Goal: Task Accomplishment & Management: Manage account settings

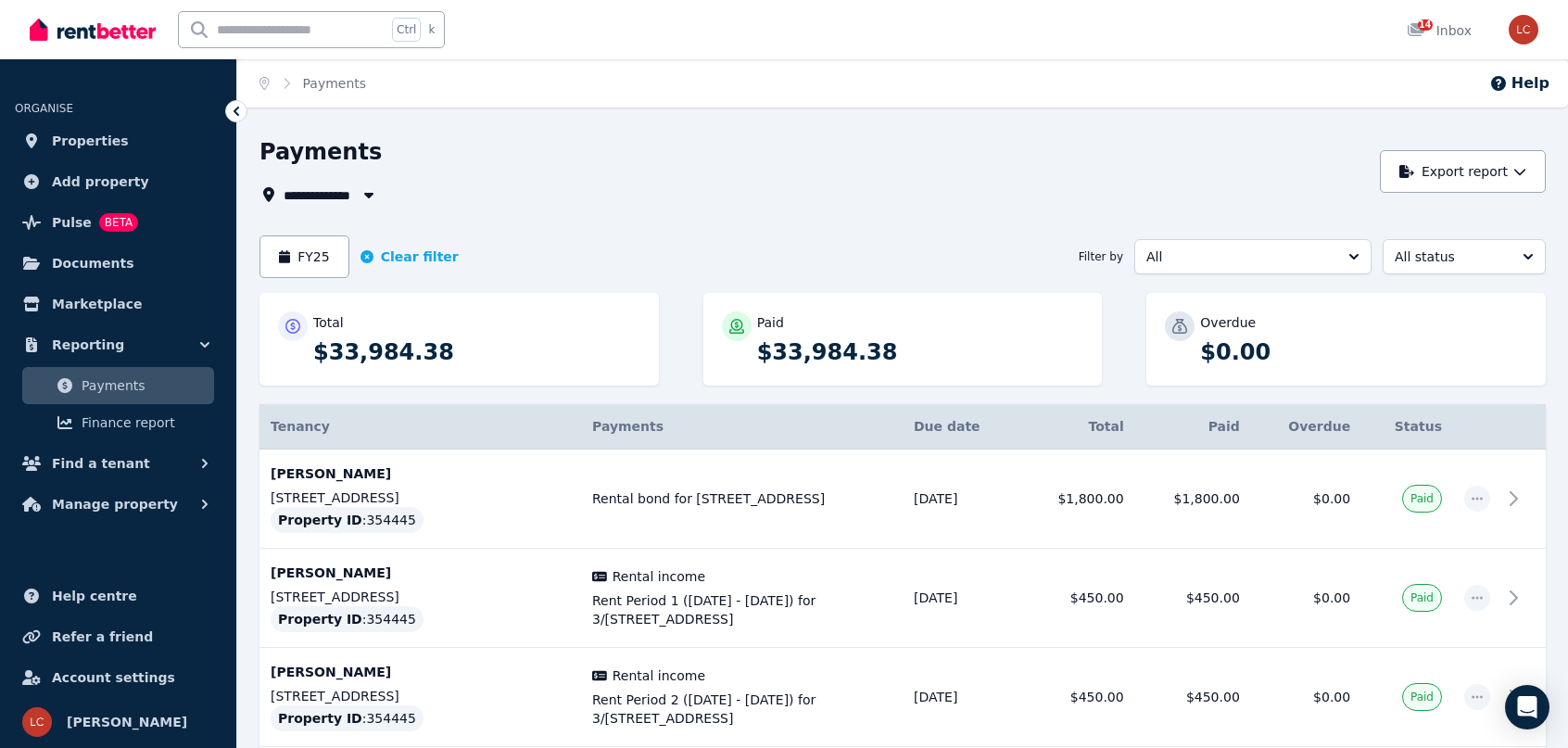
click at [340, 196] on span "All Properties" at bounding box center [340, 194] width 112 height 22
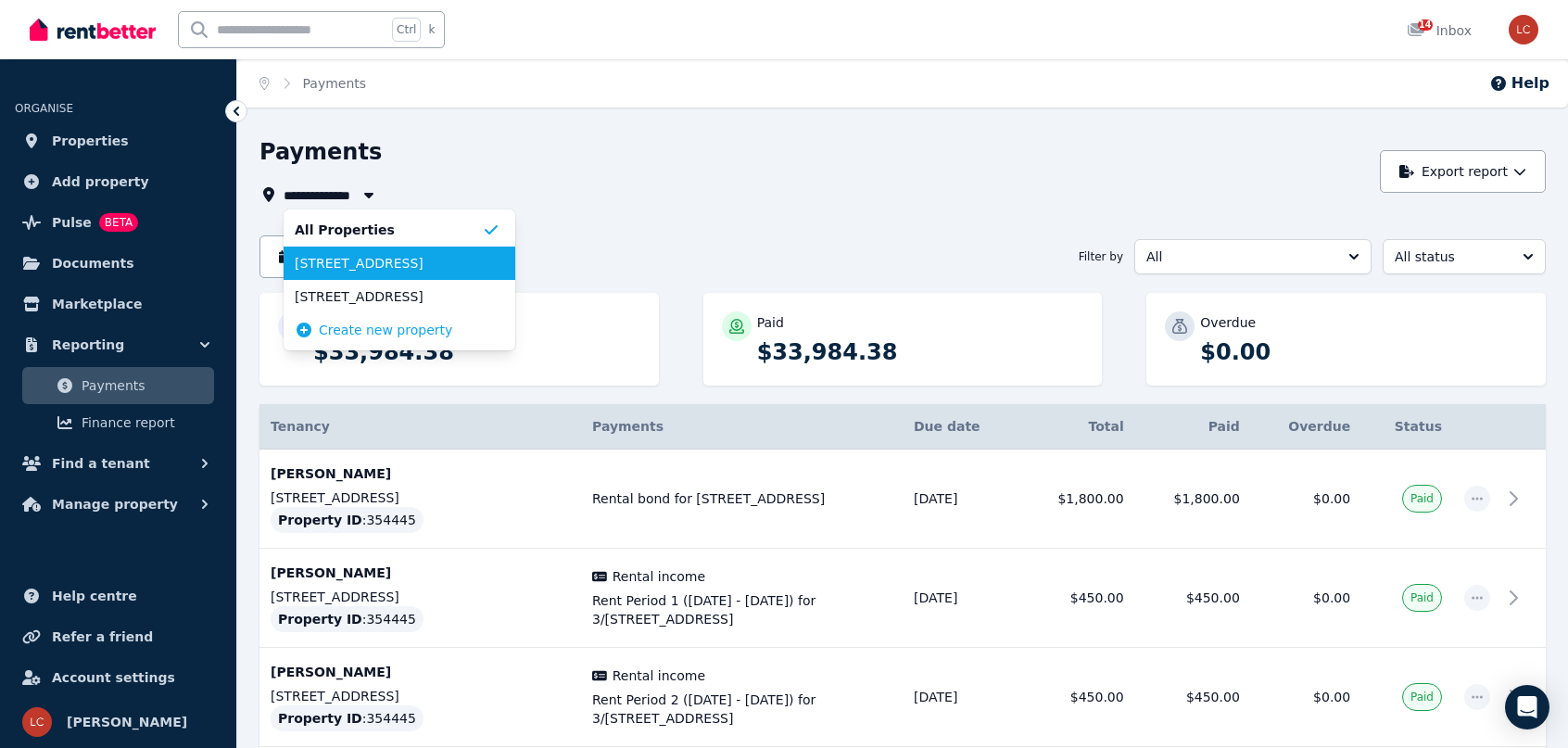
click at [346, 262] on span "[STREET_ADDRESS]" at bounding box center [387, 263] width 187 height 19
type input "**********"
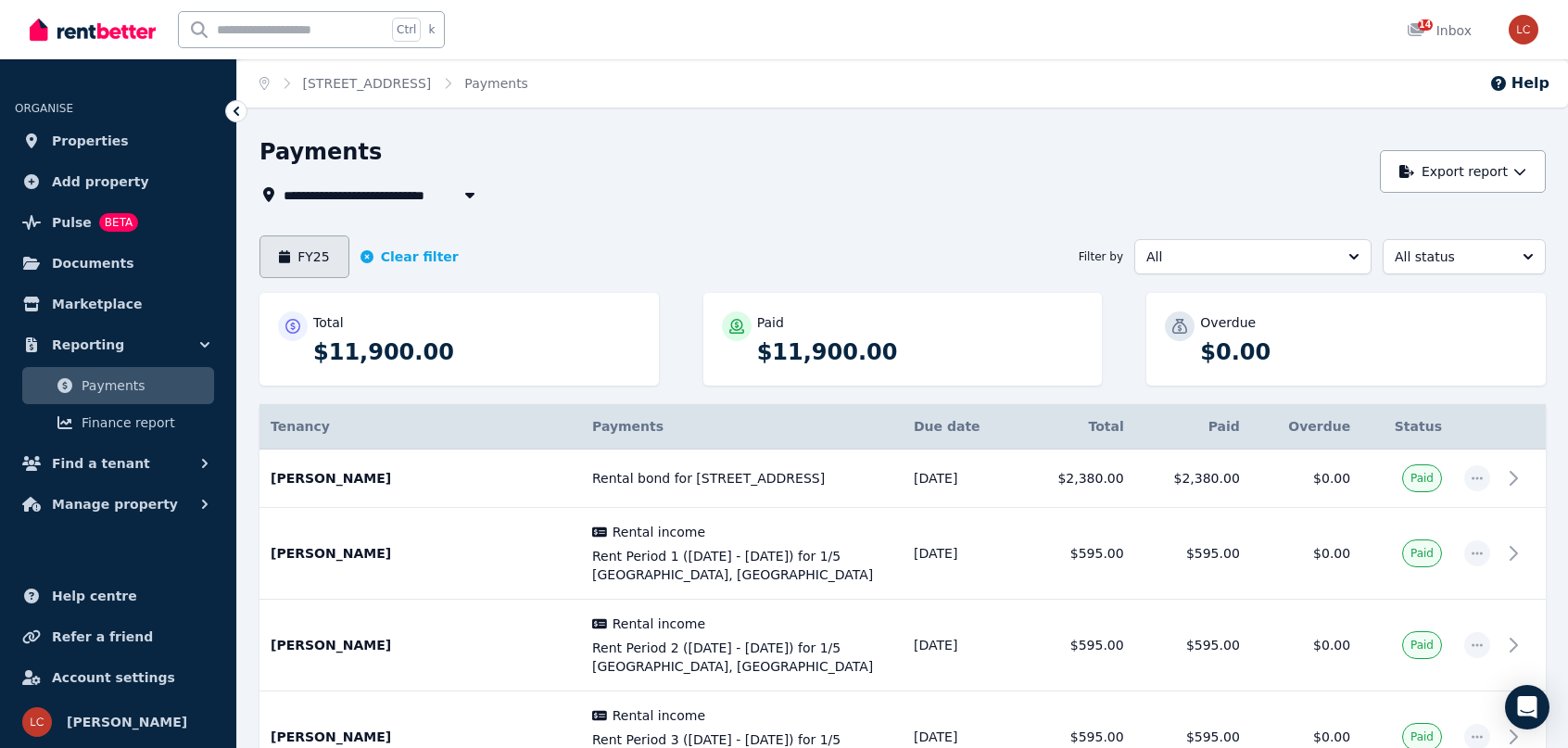
click at [313, 266] on button "FY25" at bounding box center [304, 256] width 90 height 43
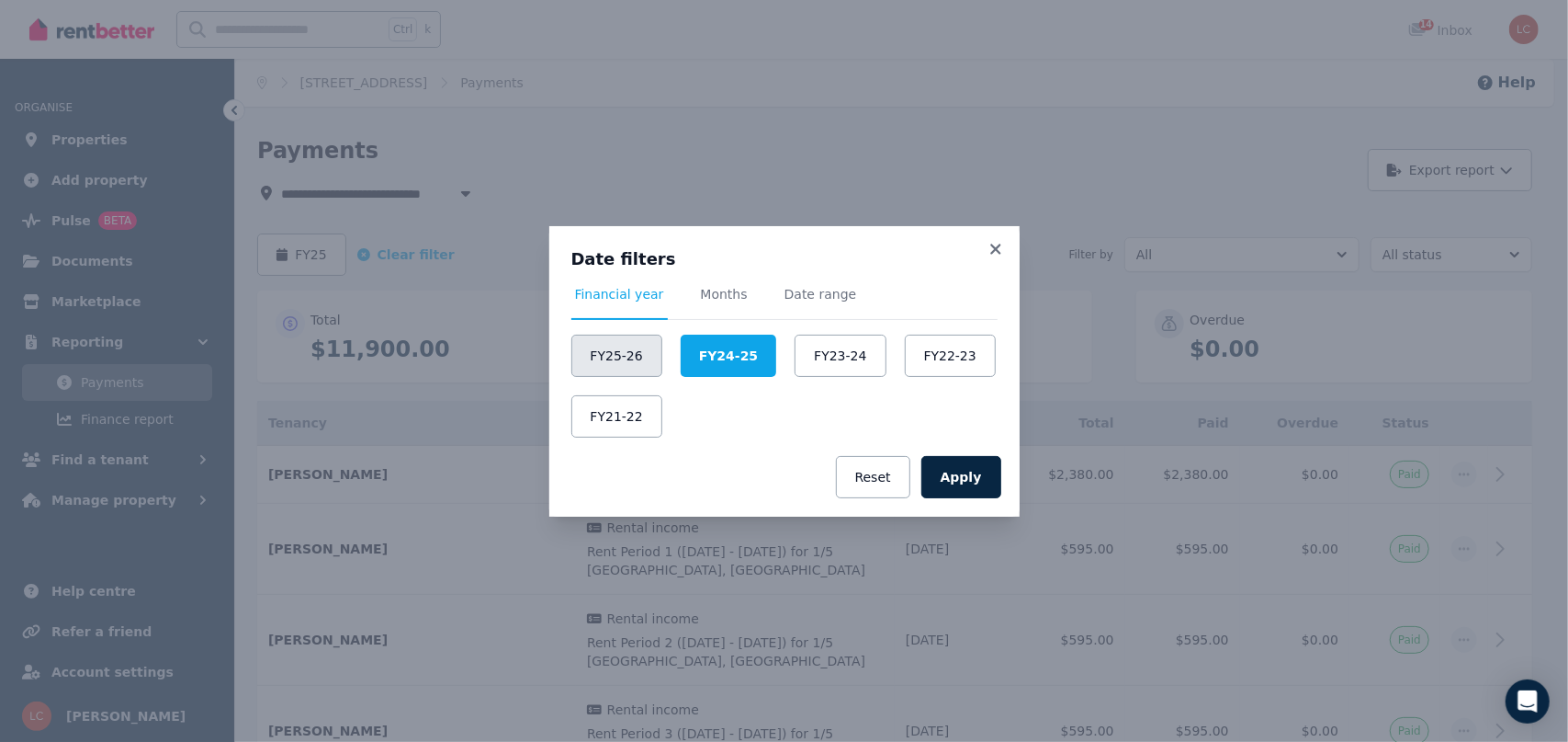
click at [638, 353] on button "FY25-26" at bounding box center [616, 355] width 91 height 42
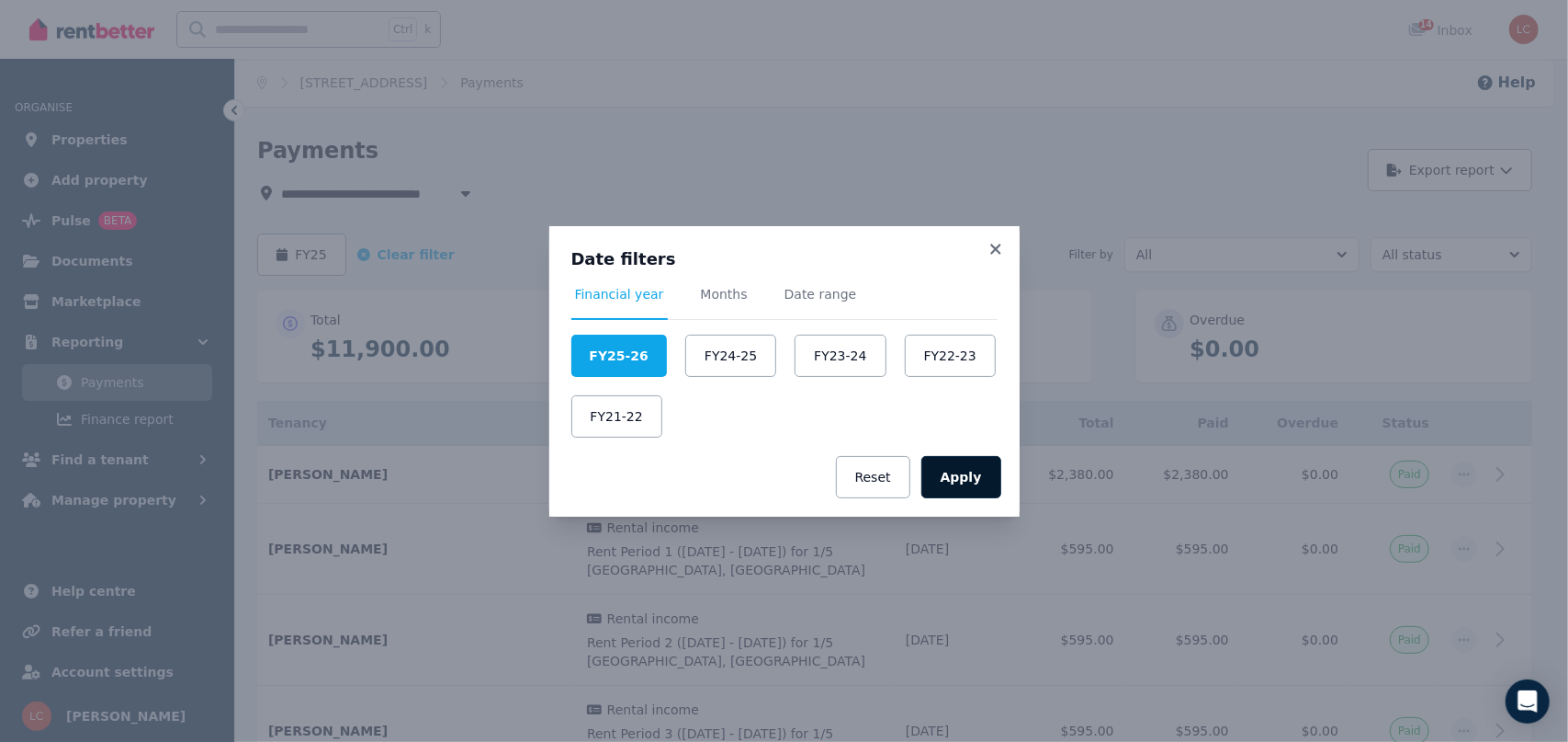
click at [989, 479] on button "Apply" at bounding box center [961, 476] width 80 height 42
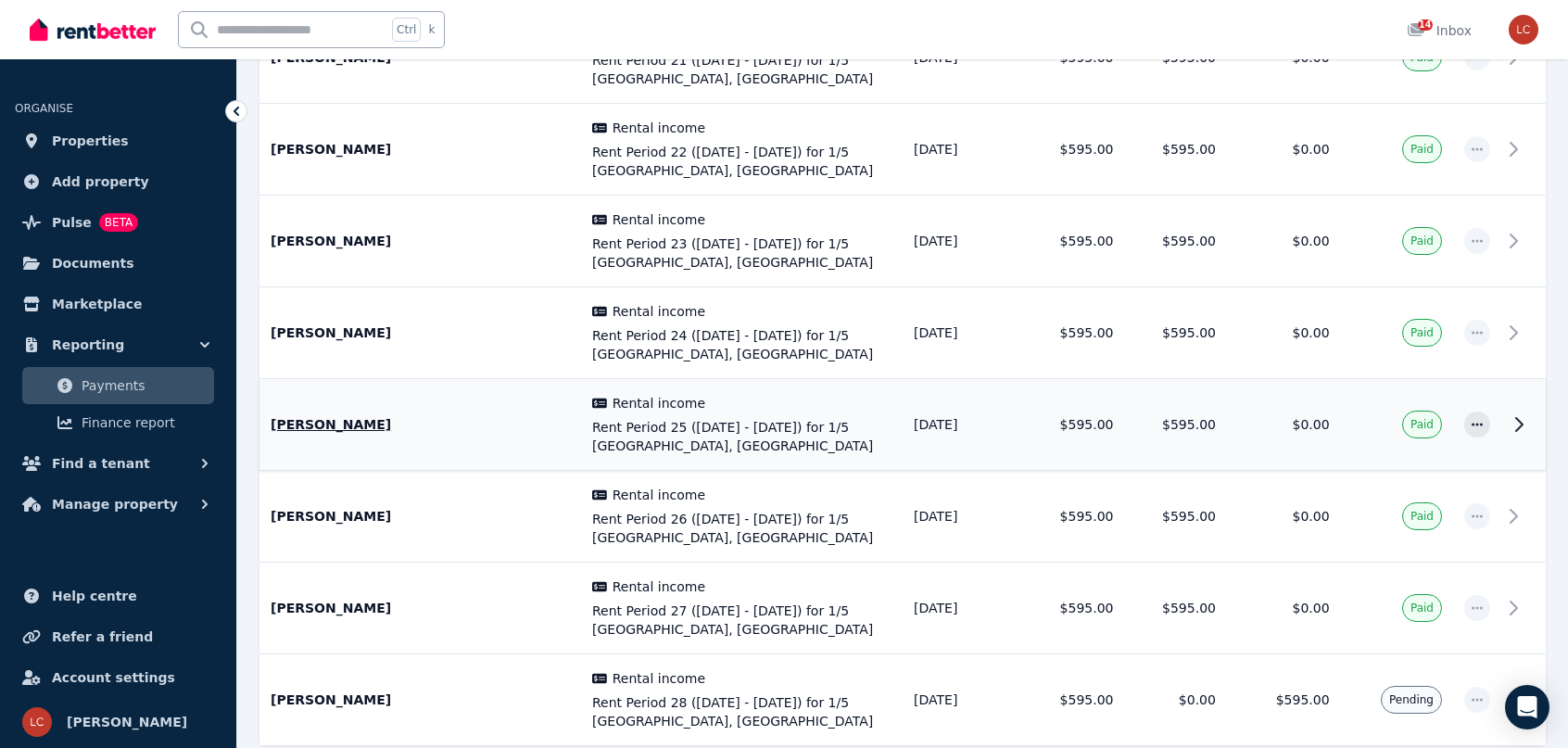
scroll to position [897, 0]
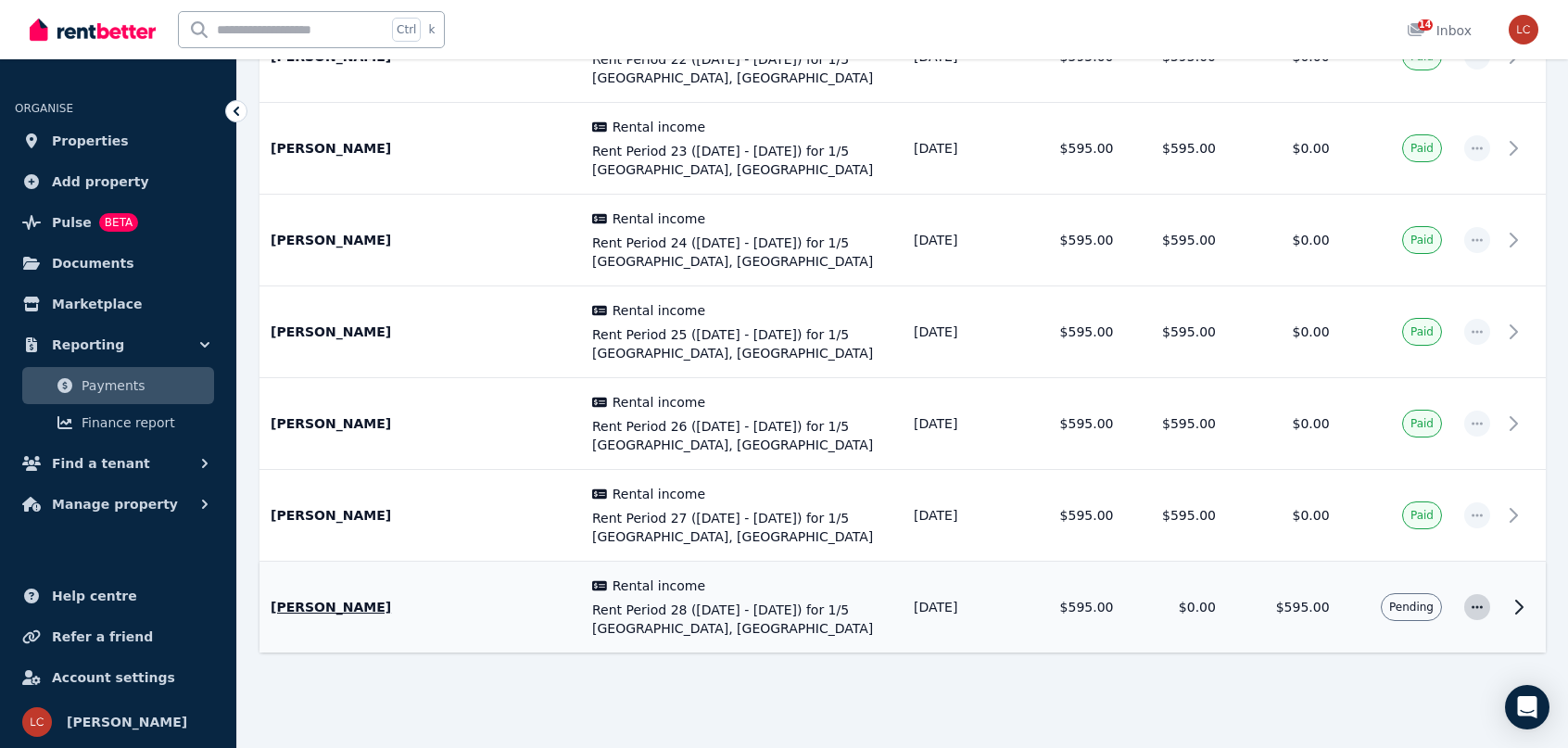
click at [1478, 601] on icon "button" at bounding box center [1477, 608] width 15 height 13
click at [1407, 696] on span "Mark as paid" at bounding box center [1415, 693] width 119 height 22
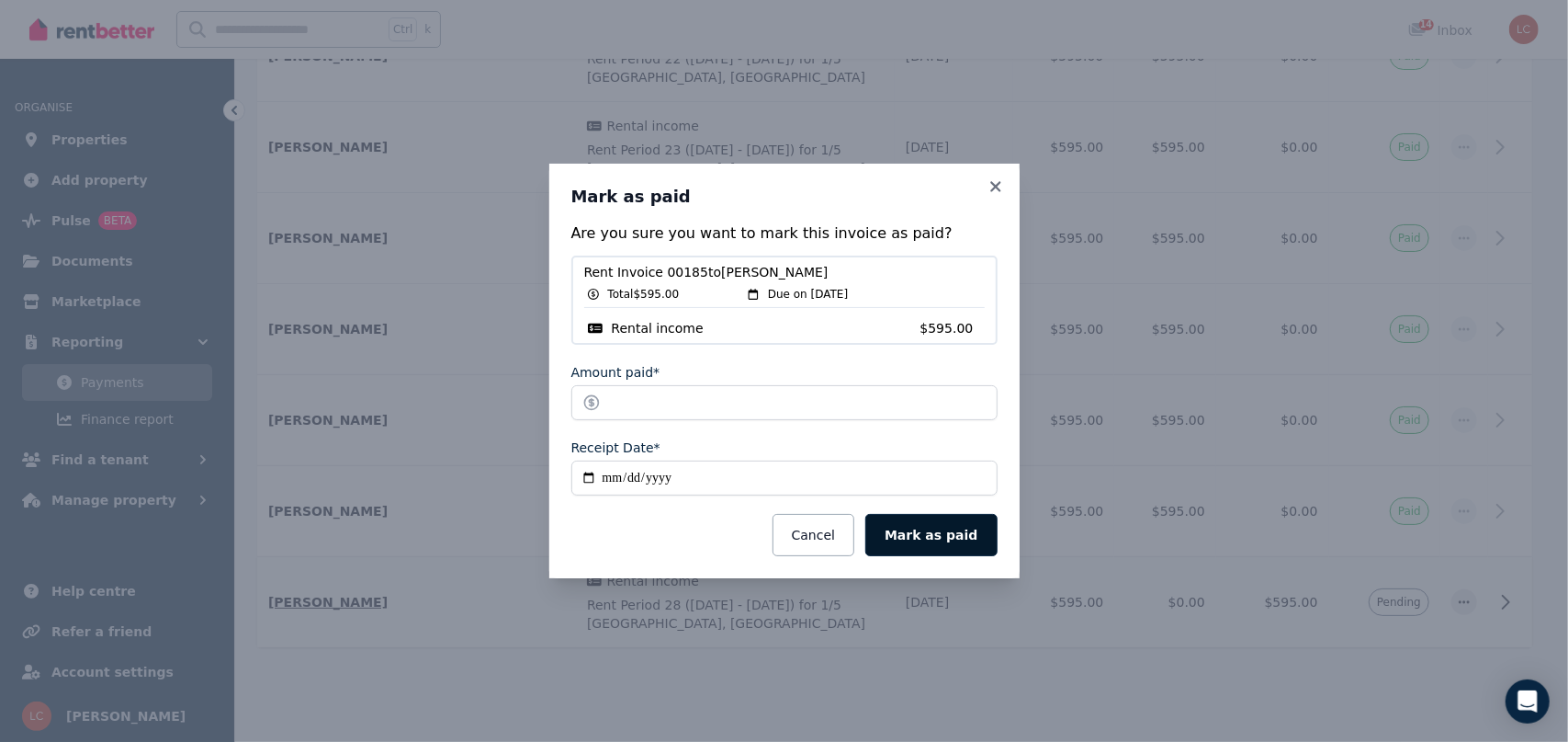
click at [956, 525] on button "Mark as paid" at bounding box center [932, 535] width 132 height 42
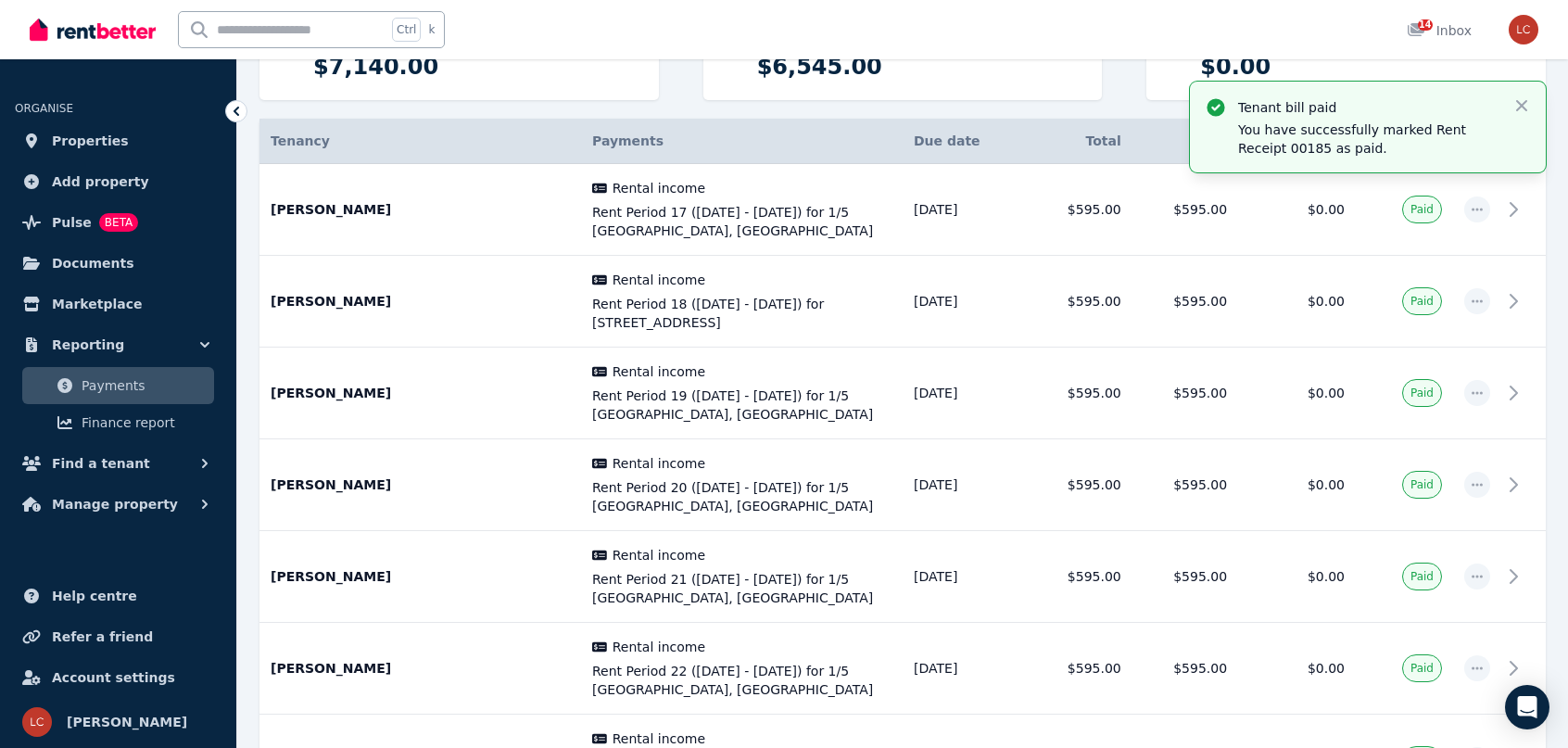
scroll to position [0, 0]
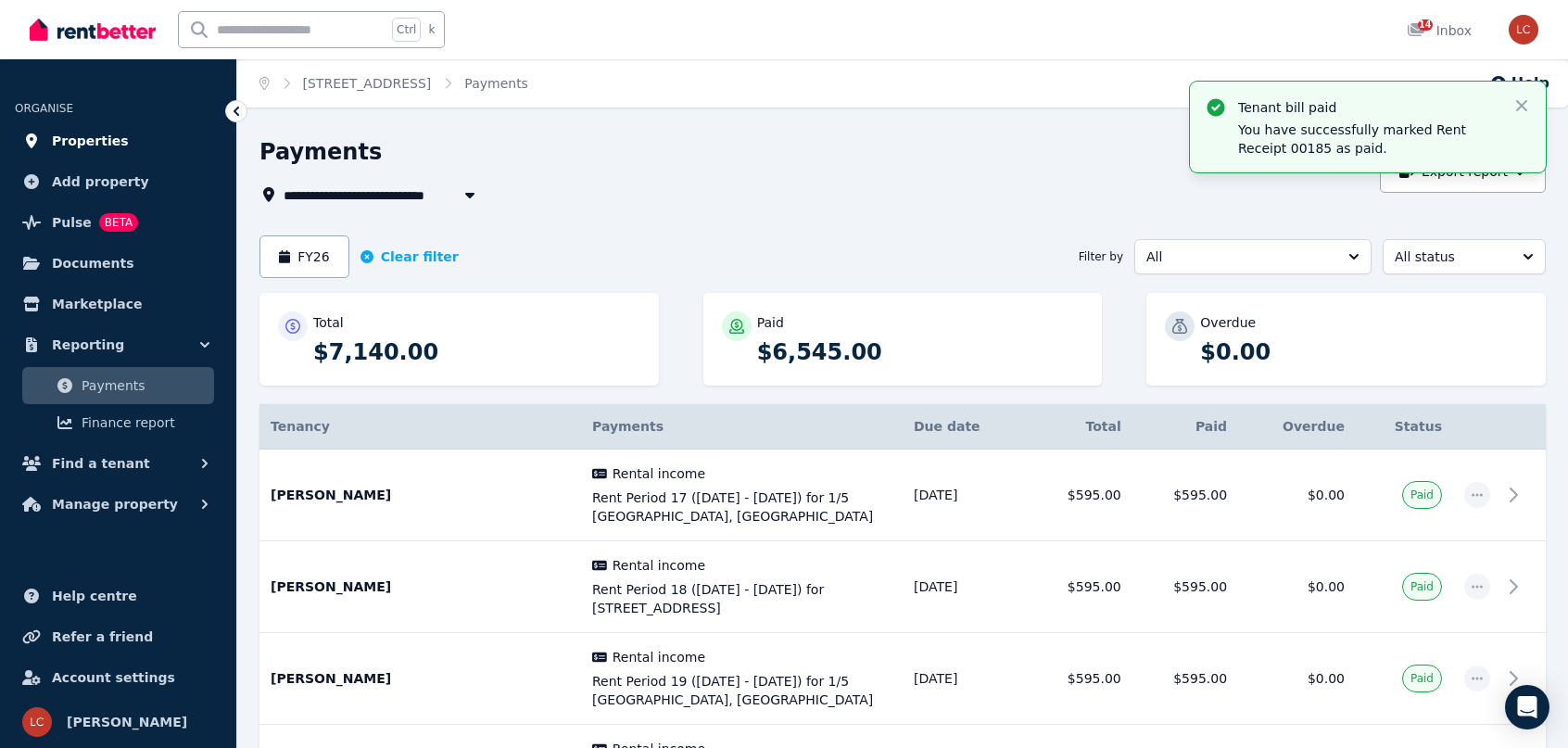
click at [94, 142] on span "Properties" at bounding box center [90, 140] width 77 height 22
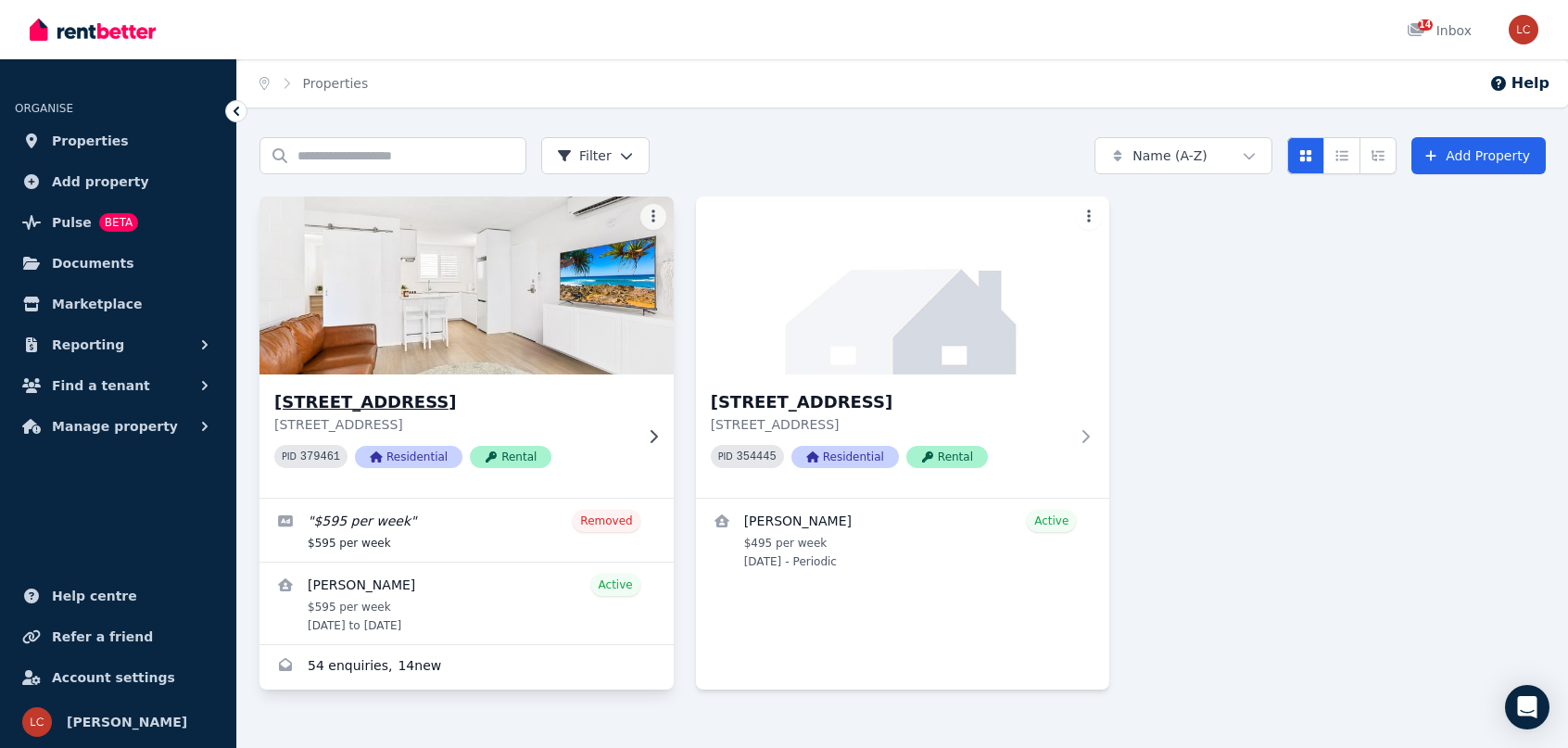
click at [419, 328] on img at bounding box center [467, 285] width 435 height 187
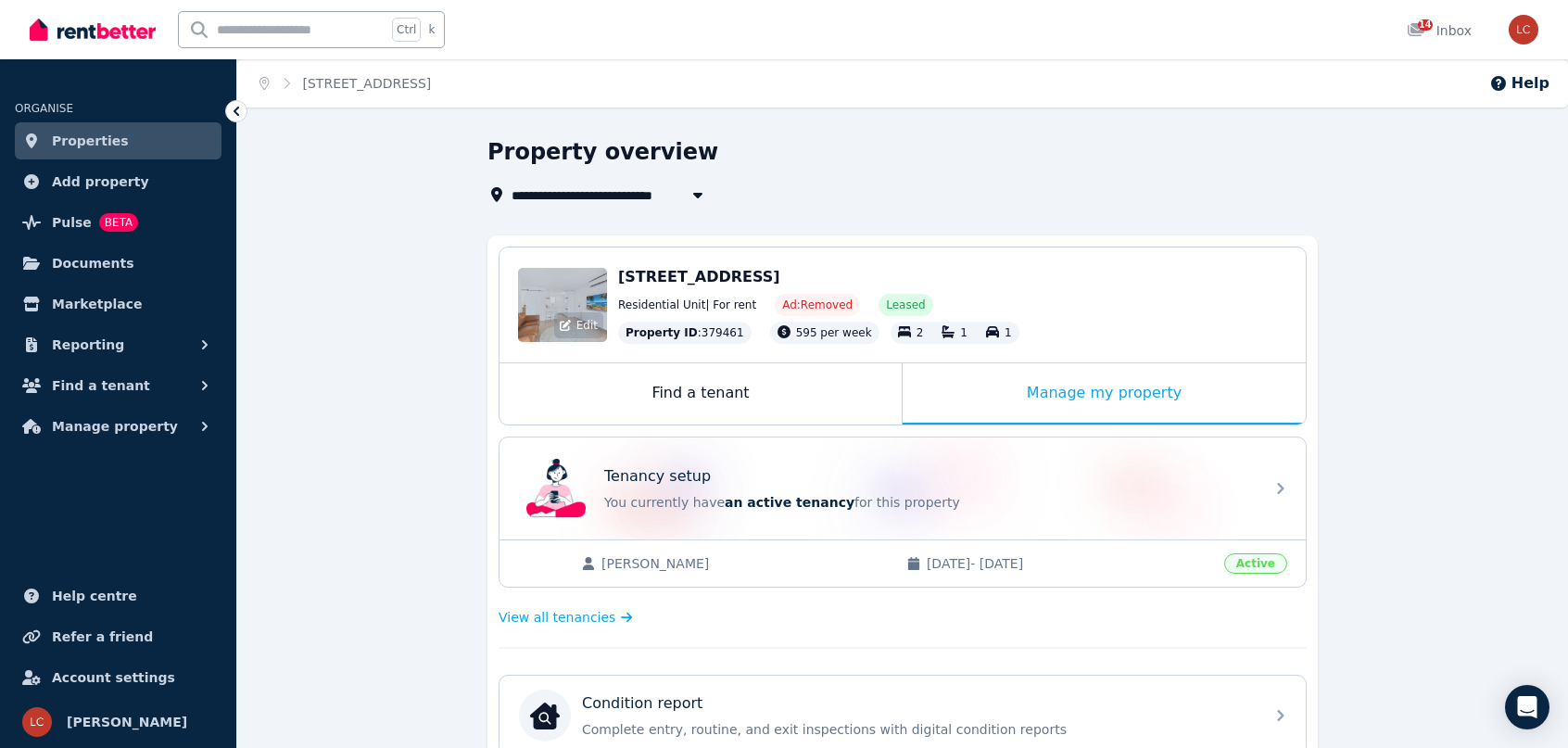
click at [556, 314] on div "Edit" at bounding box center [579, 325] width 49 height 26
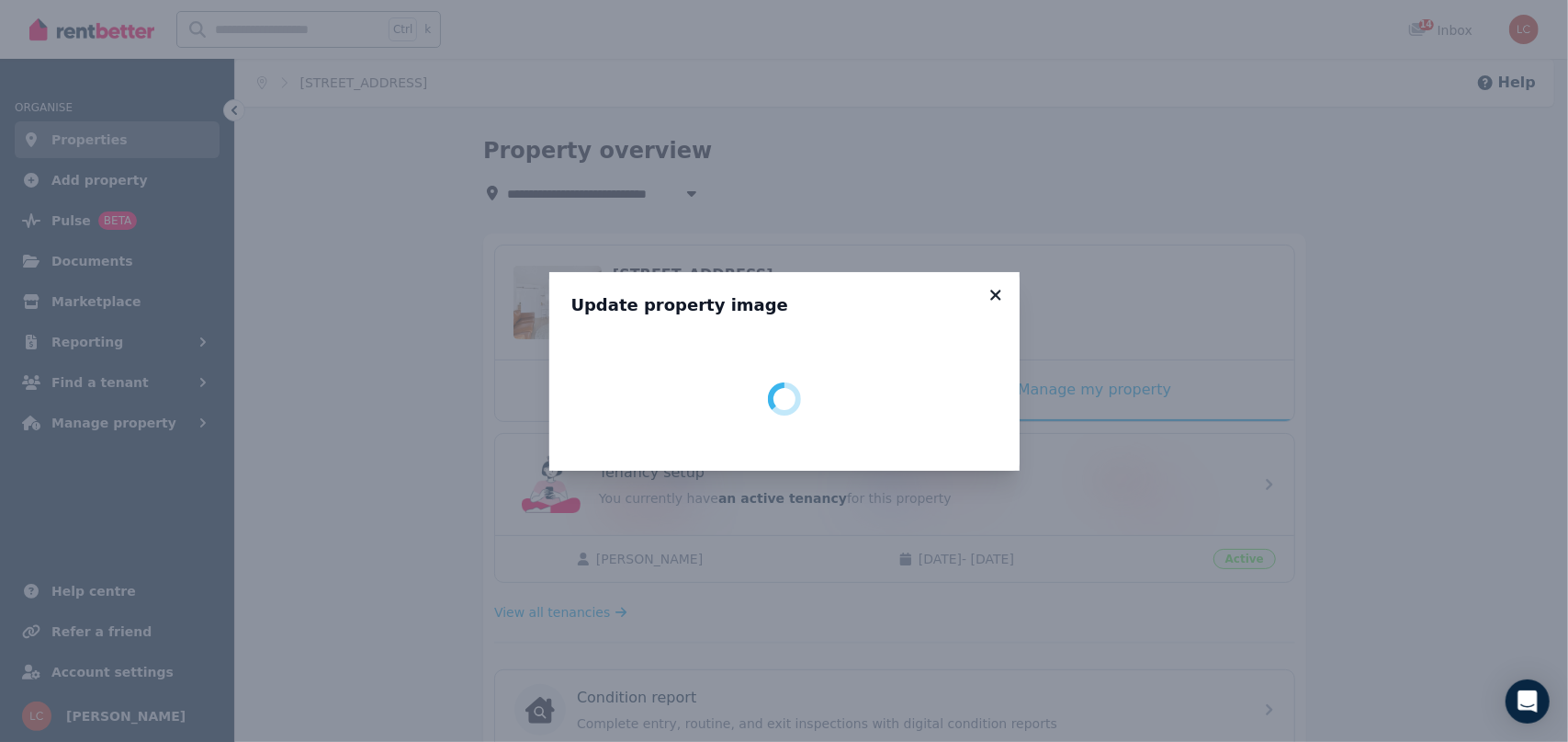
click at [1001, 298] on icon at bounding box center [996, 296] width 19 height 17
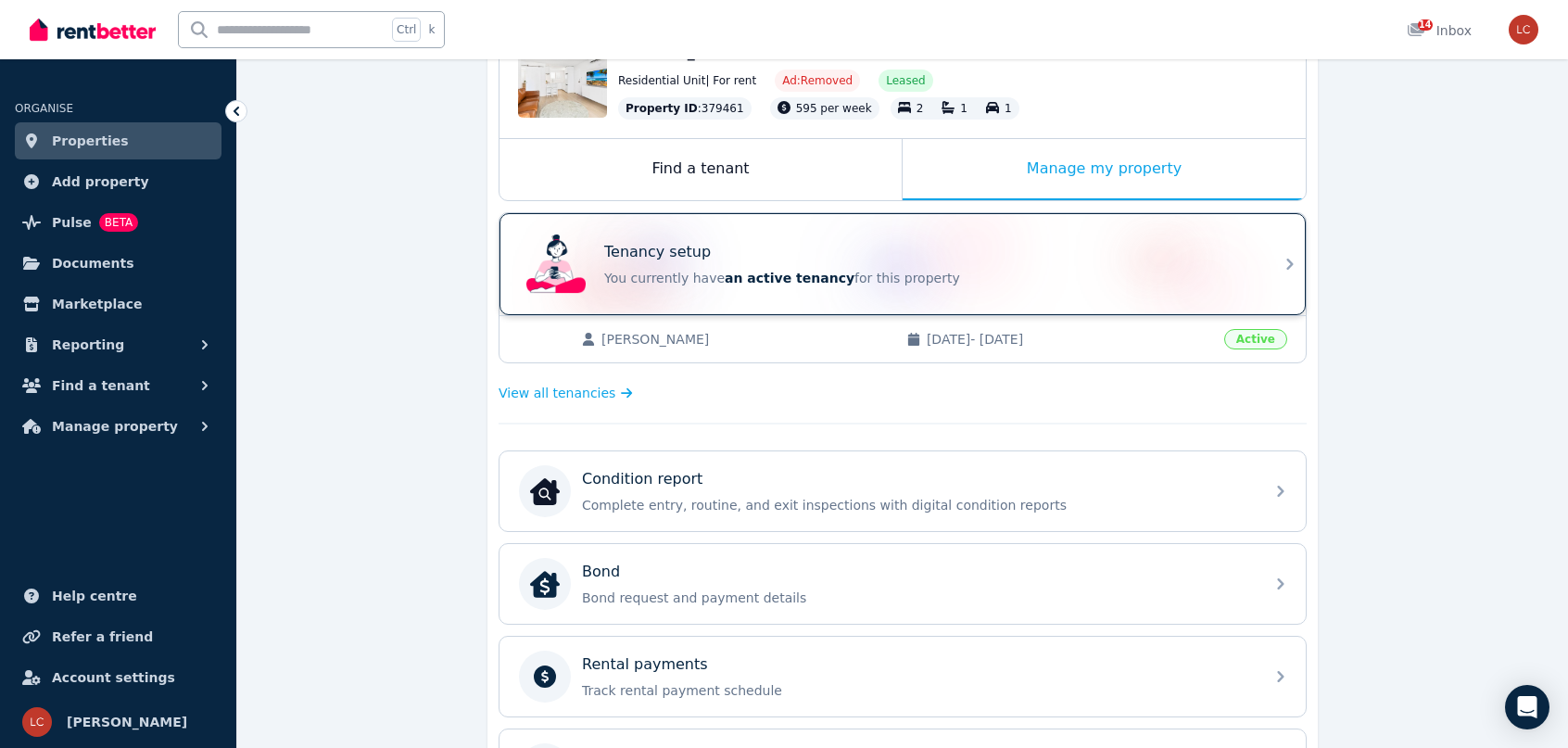
scroll to position [370, 0]
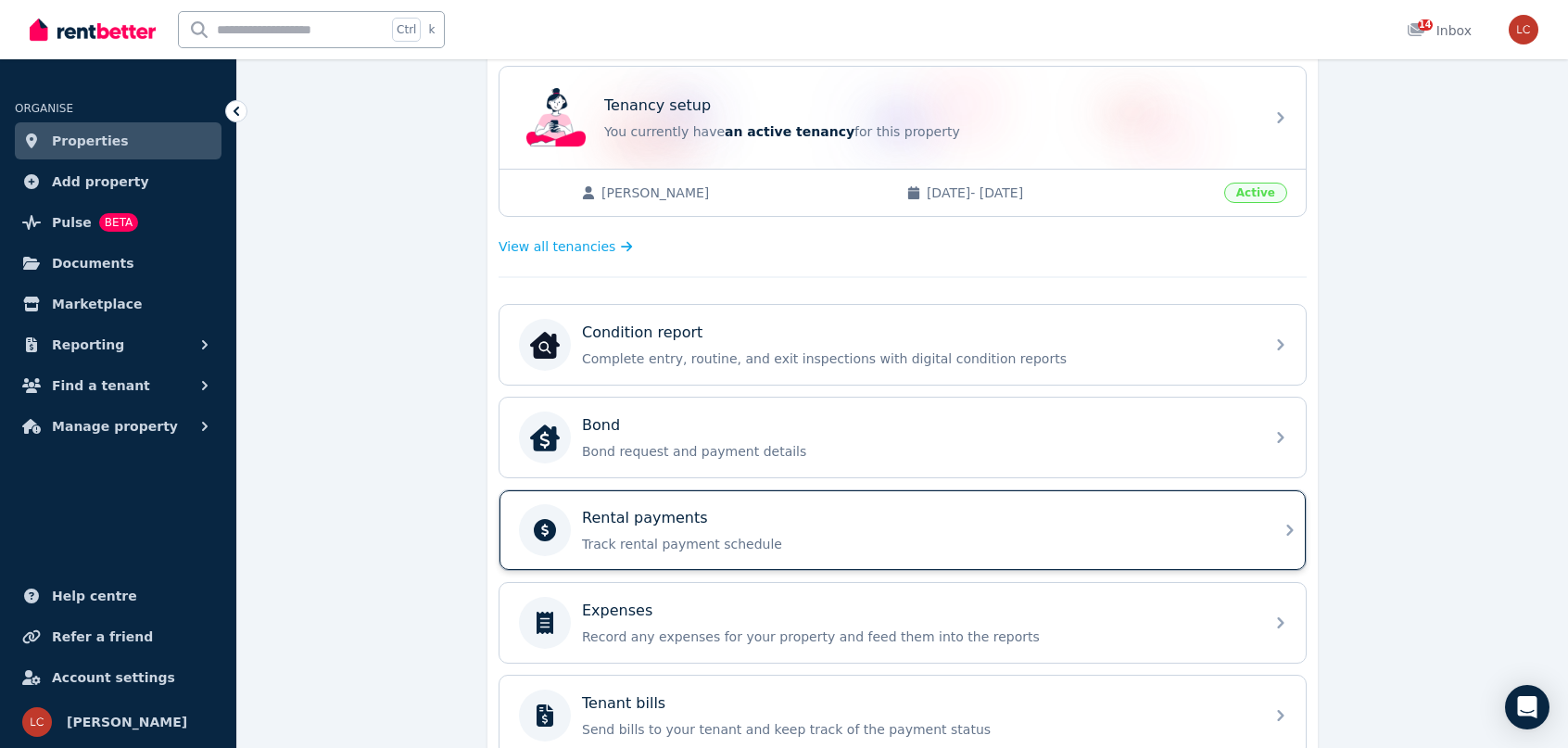
click at [776, 537] on p "Track rental payment schedule" at bounding box center [917, 544] width 671 height 19
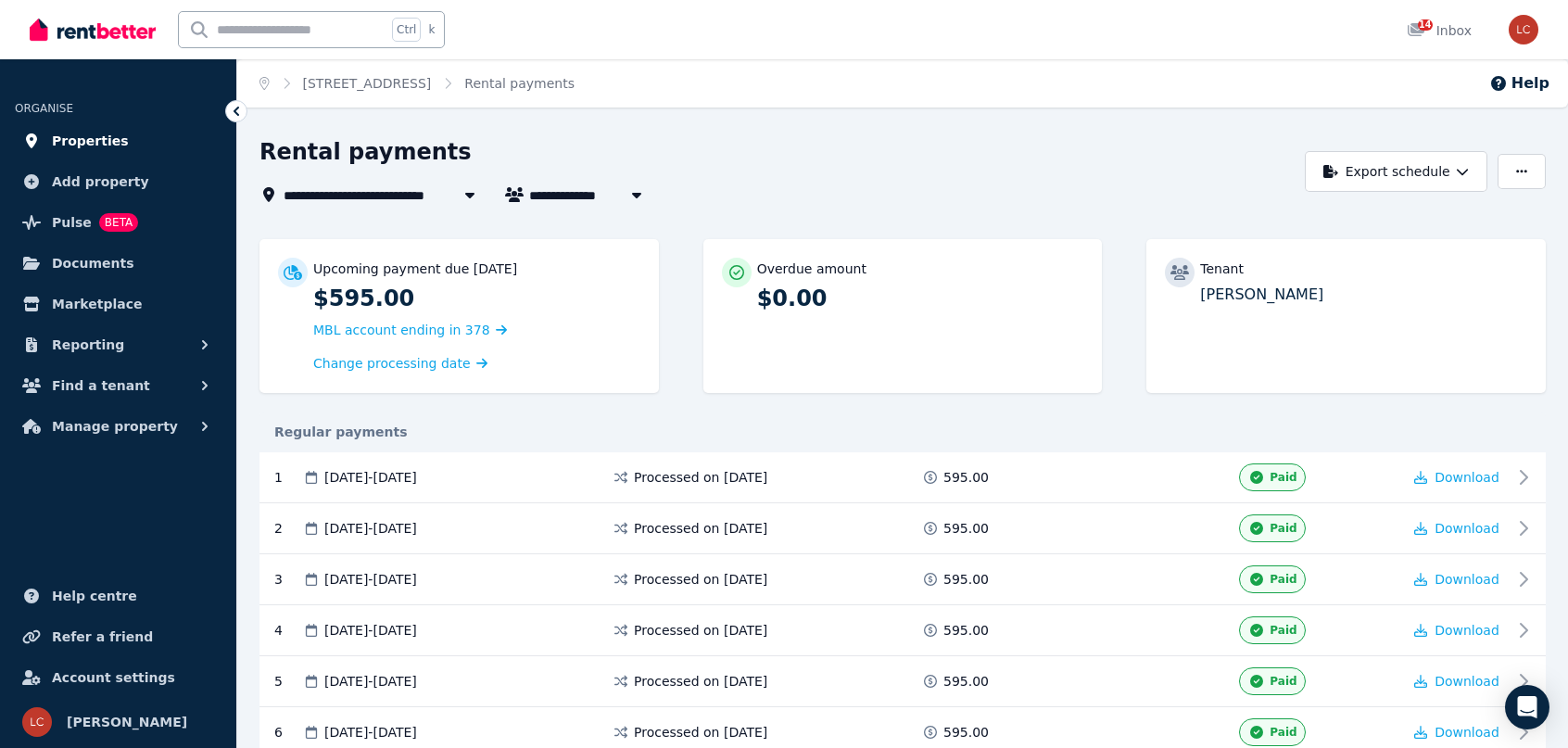
click at [84, 149] on span "Properties" at bounding box center [90, 140] width 77 height 22
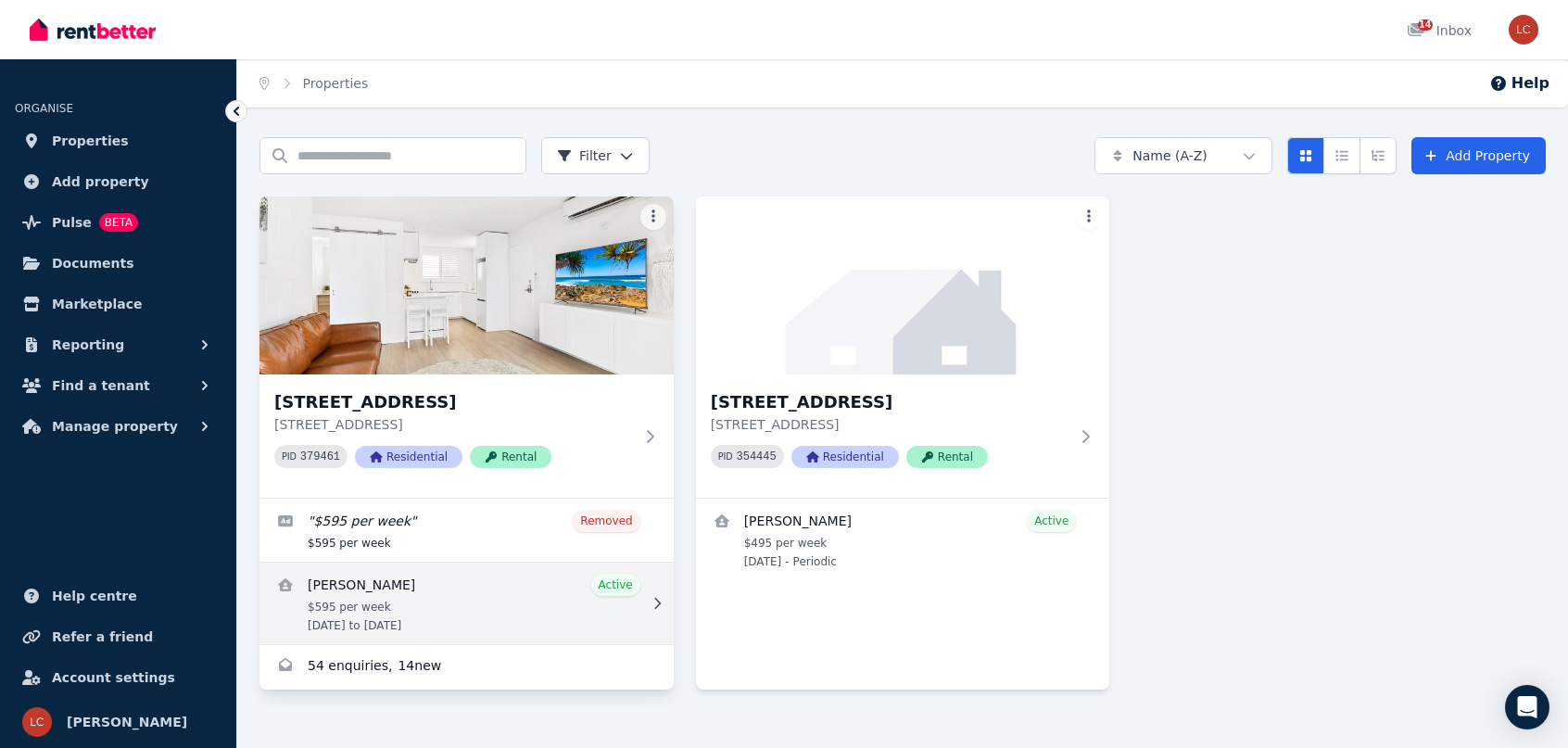
scroll to position [25, 0]
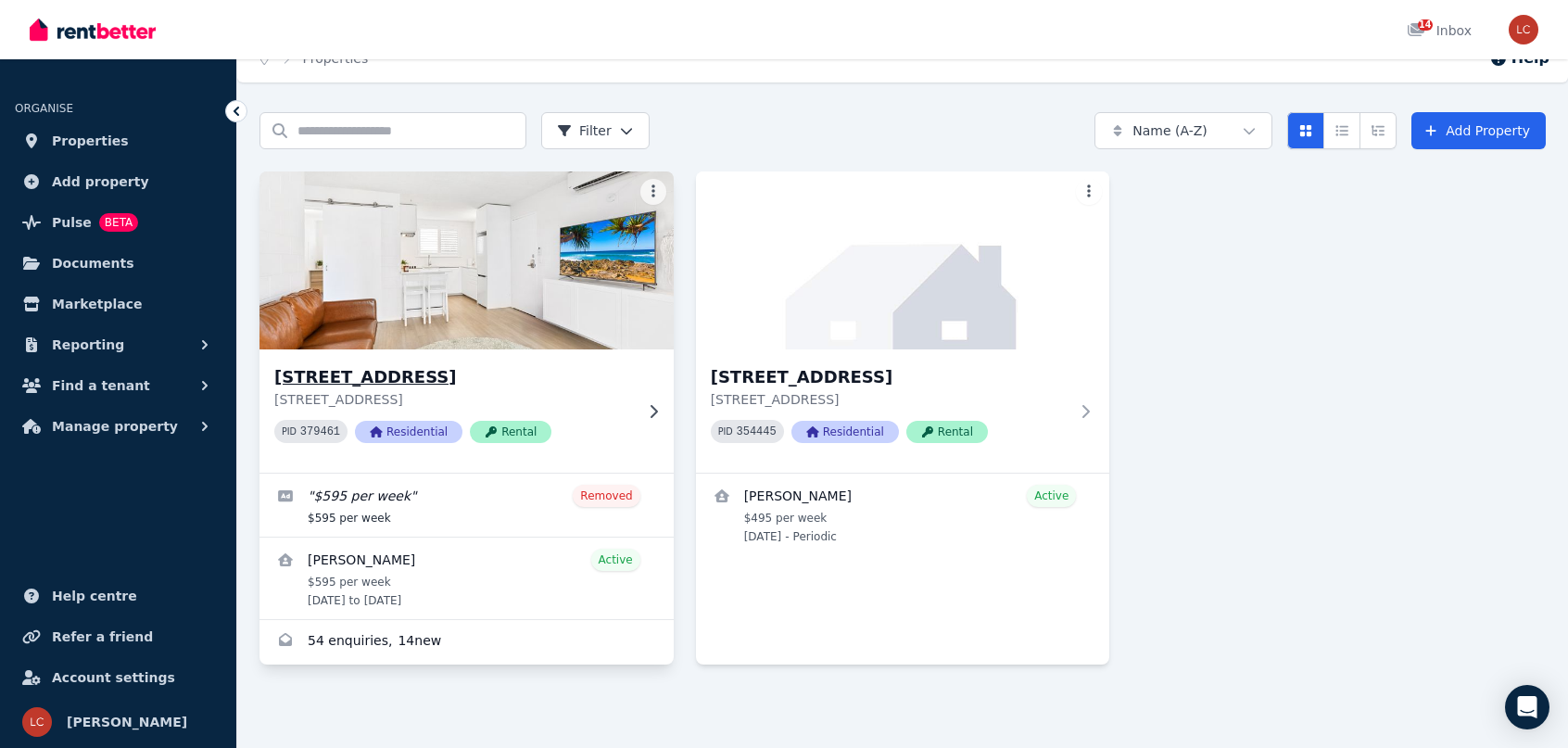
click at [599, 409] on div "[STREET_ADDRESS] PID 379461 Residential Rental" at bounding box center [454, 411] width 359 height 94
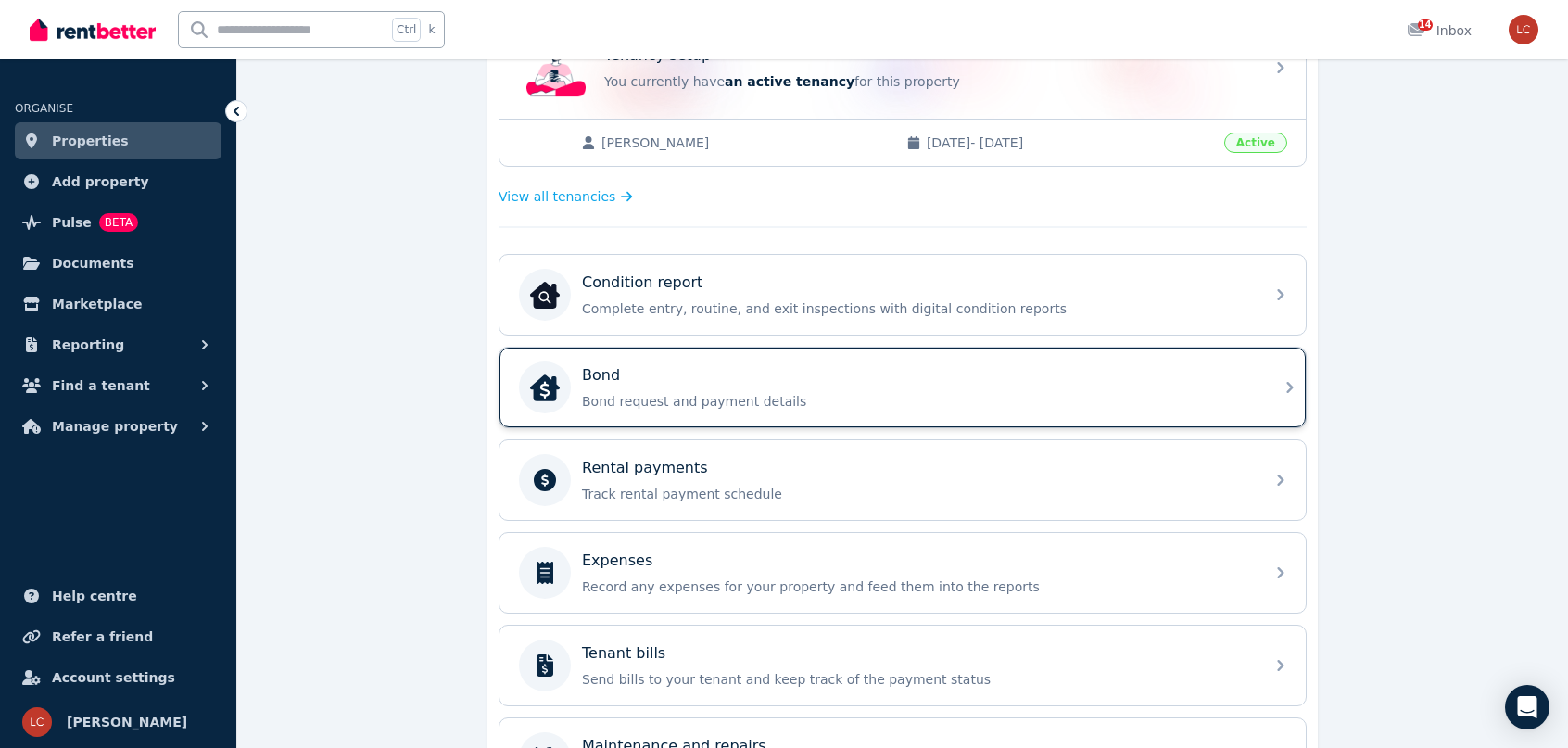
scroll to position [634, 0]
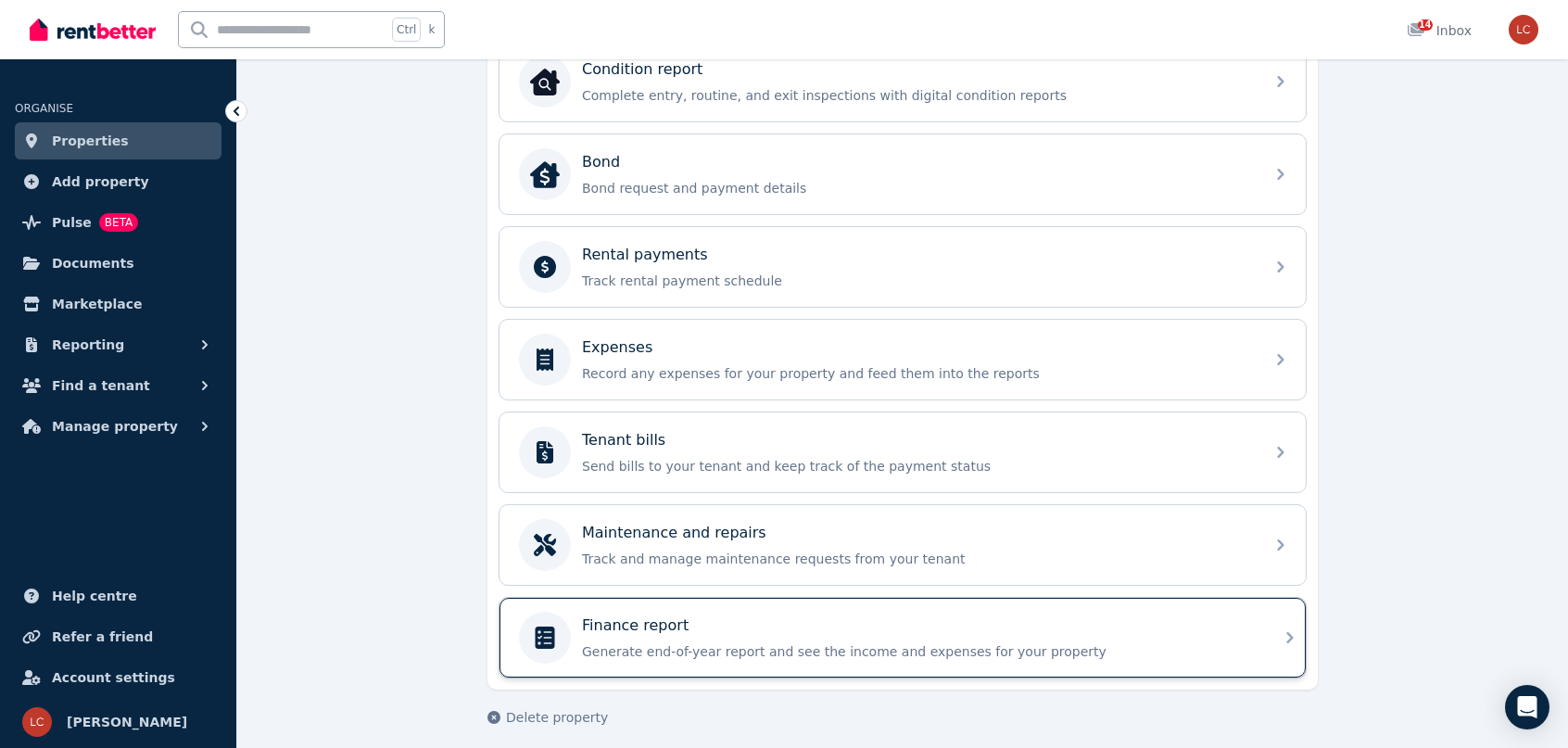
click at [652, 618] on p "Finance report" at bounding box center [635, 625] width 106 height 22
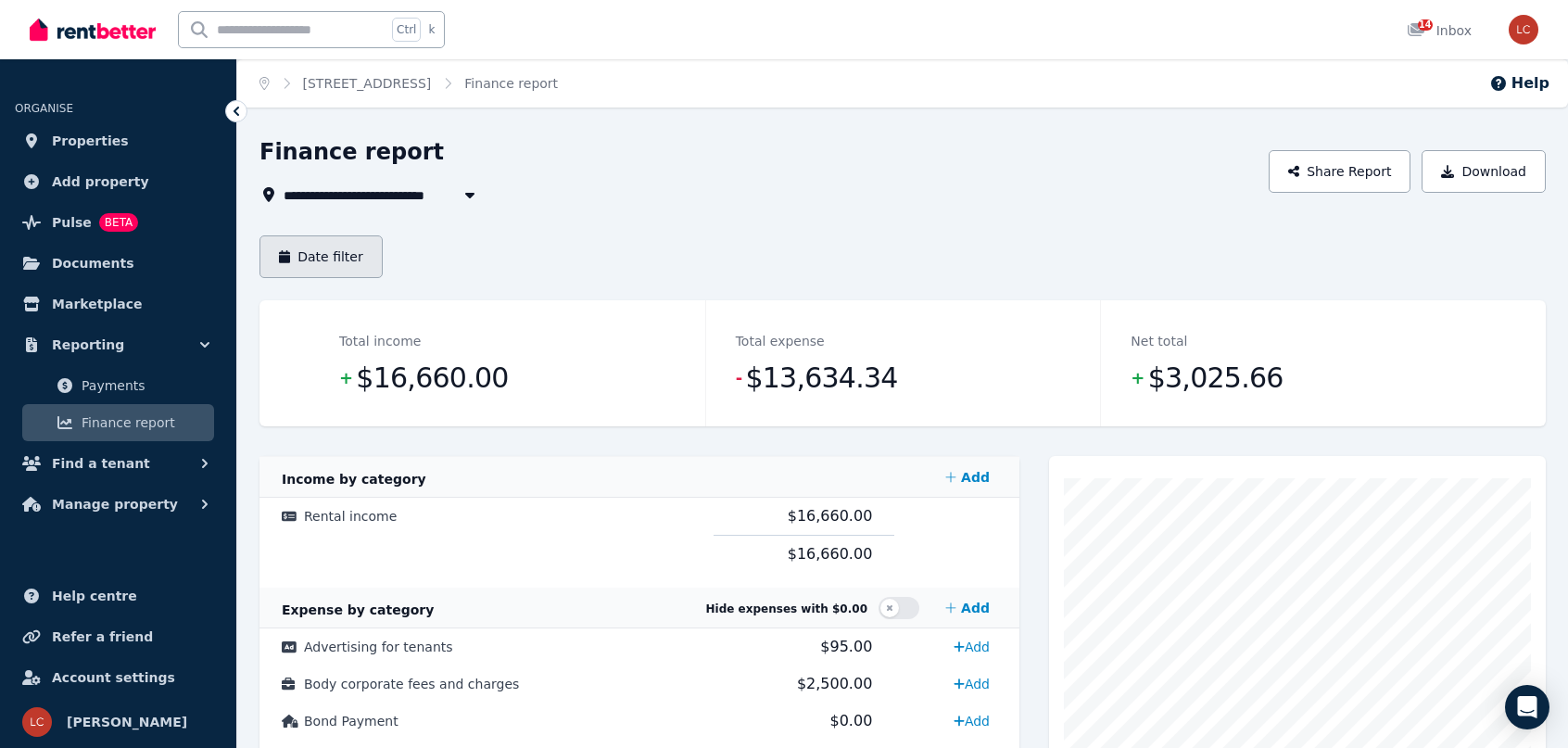
click at [361, 252] on button "Date filter" at bounding box center [321, 256] width 123 height 43
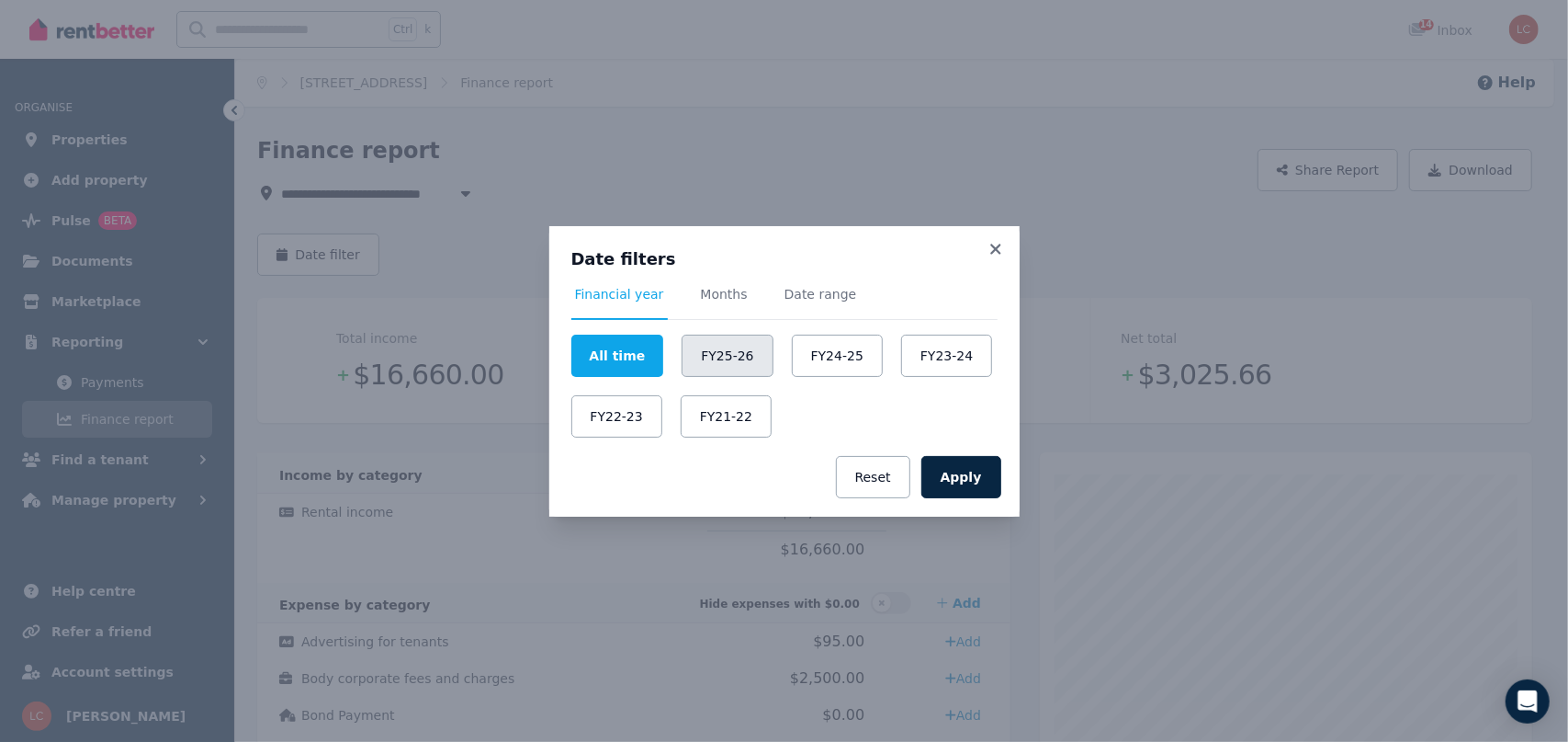
click at [703, 335] on button "FY25-26" at bounding box center [727, 355] width 91 height 42
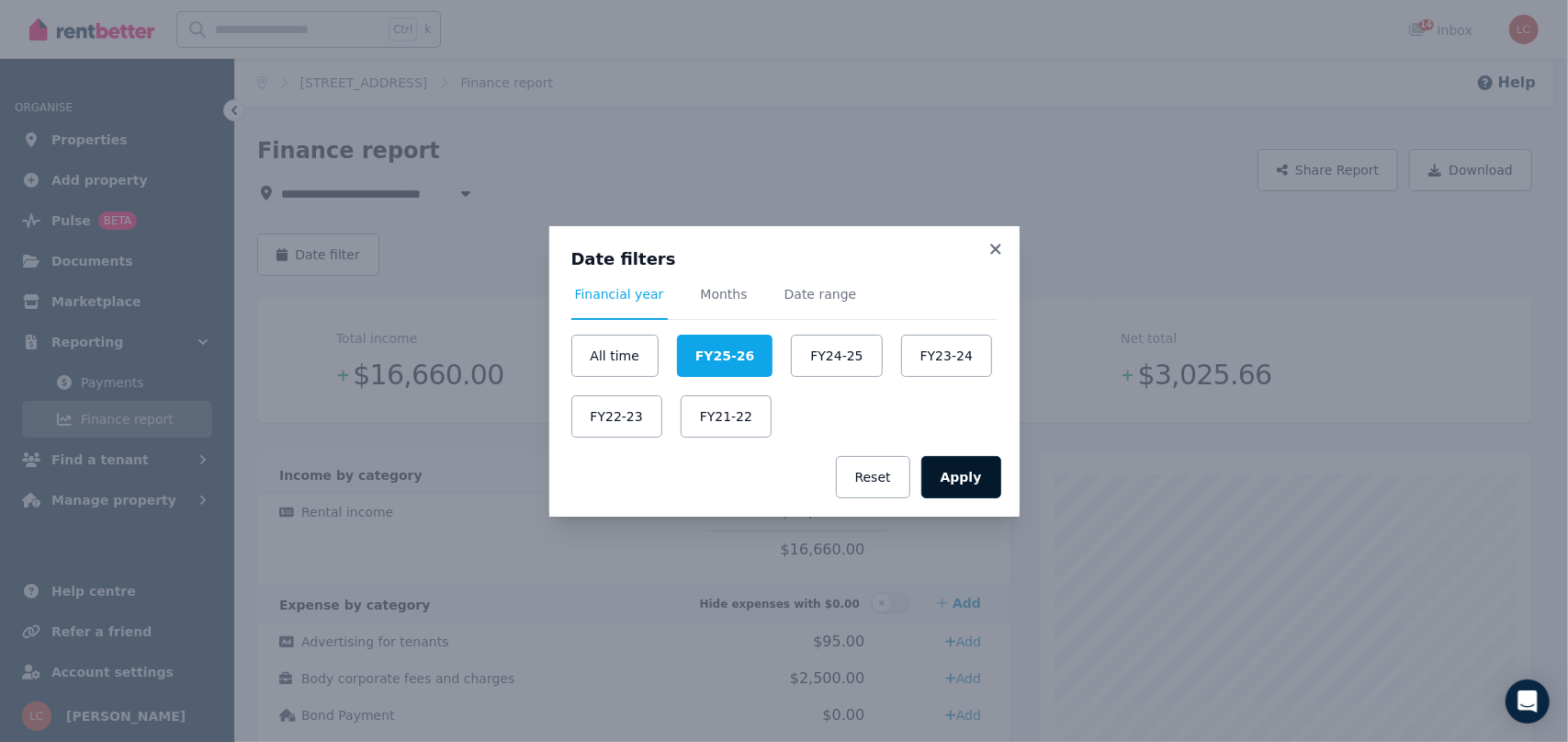
click at [975, 488] on button "Apply" at bounding box center [961, 476] width 80 height 42
